Goal: Information Seeking & Learning: Learn about a topic

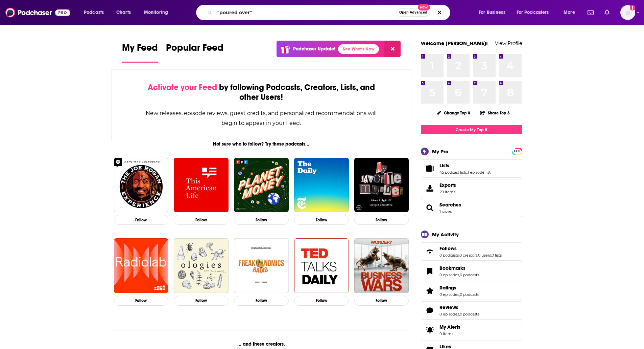
type input ""poured over""
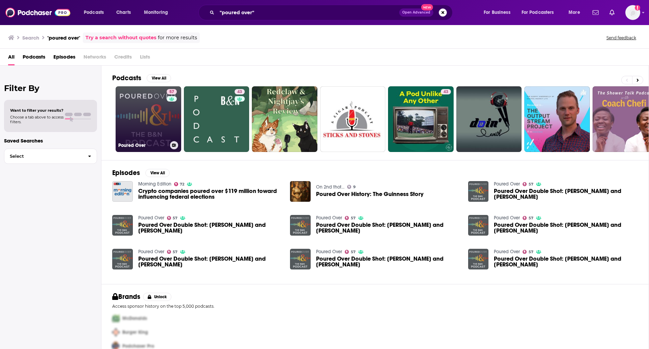
click at [143, 98] on link "57 Poured Over" at bounding box center [149, 119] width 66 height 66
